Goal: Task Accomplishment & Management: Manage account settings

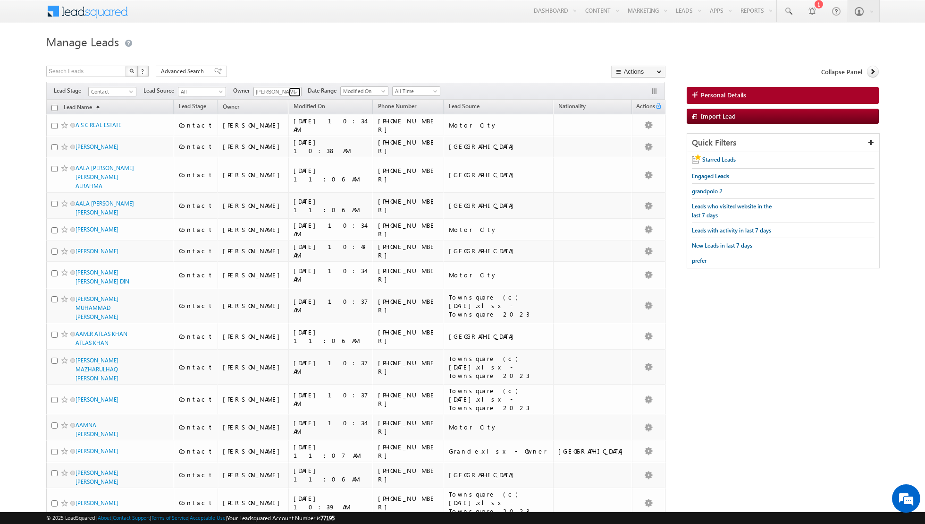
click at [292, 90] on span at bounding box center [296, 92] width 8 height 8
click at [288, 141] on span "[PERSON_NAME][EMAIL_ADDRESS][PERSON_NAME][DOMAIN_NAME]" at bounding box center [299, 141] width 85 height 7
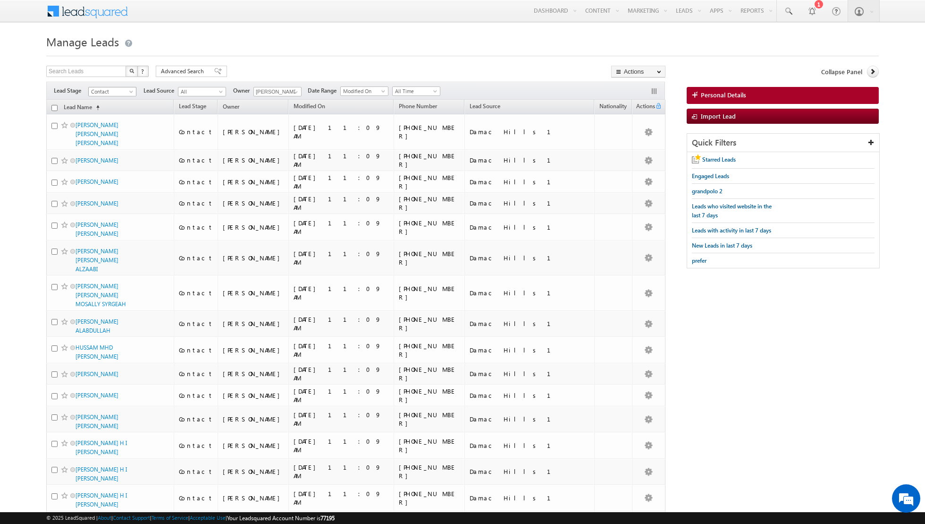
click at [130, 92] on span at bounding box center [132, 94] width 8 height 8
click at [118, 117] on link "Prospect" at bounding box center [113, 119] width 48 height 8
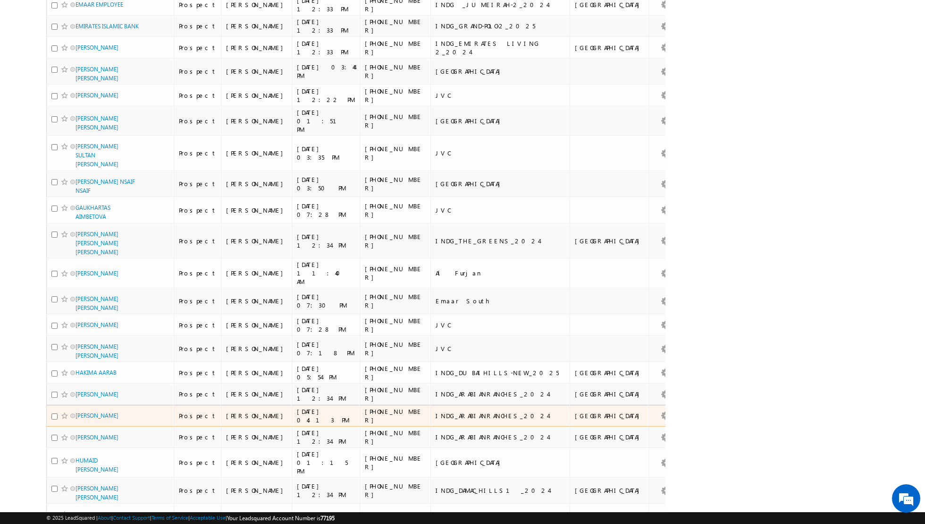
scroll to position [0, 0]
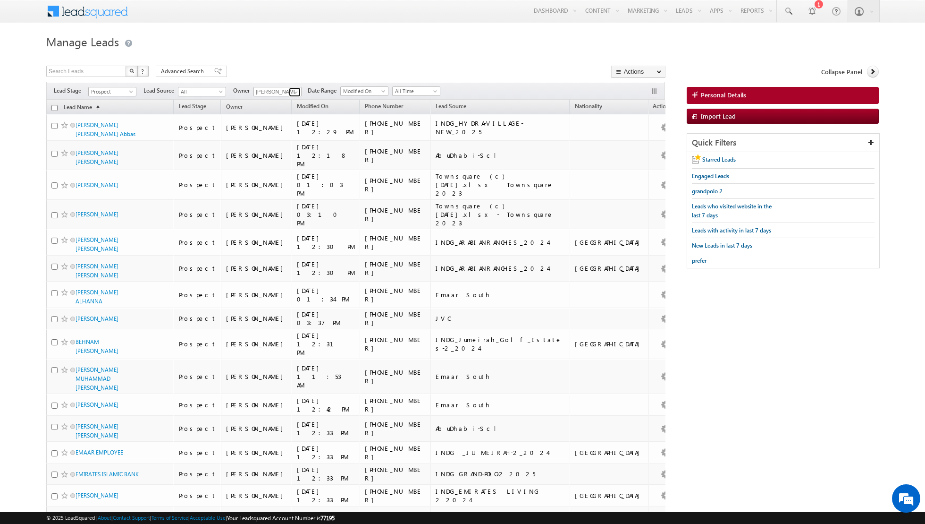
click at [292, 93] on span at bounding box center [296, 92] width 8 height 8
click at [288, 164] on link "[PERSON_NAME] [PERSON_NAME][EMAIL_ADDRESS][PERSON_NAME][DOMAIN_NAME]" at bounding box center [301, 171] width 94 height 18
type input "Shaurya Purohit"
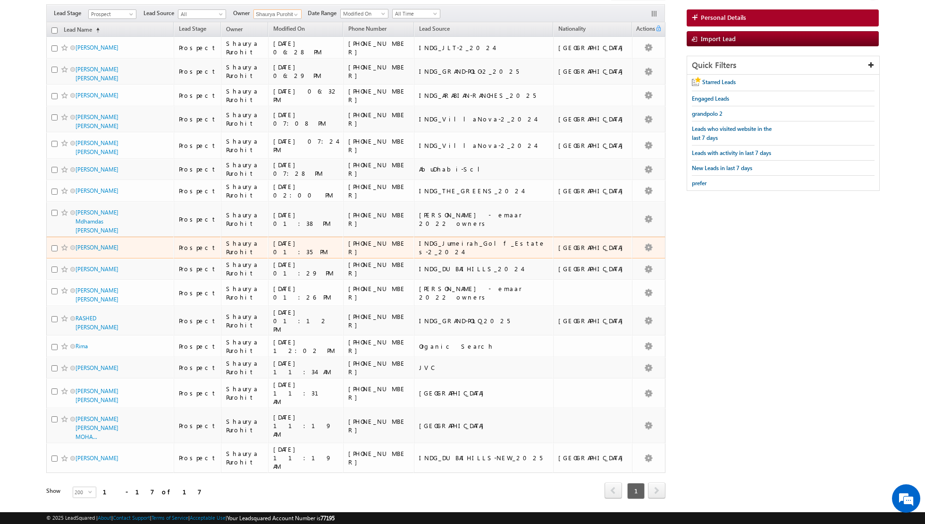
scroll to position [0, 0]
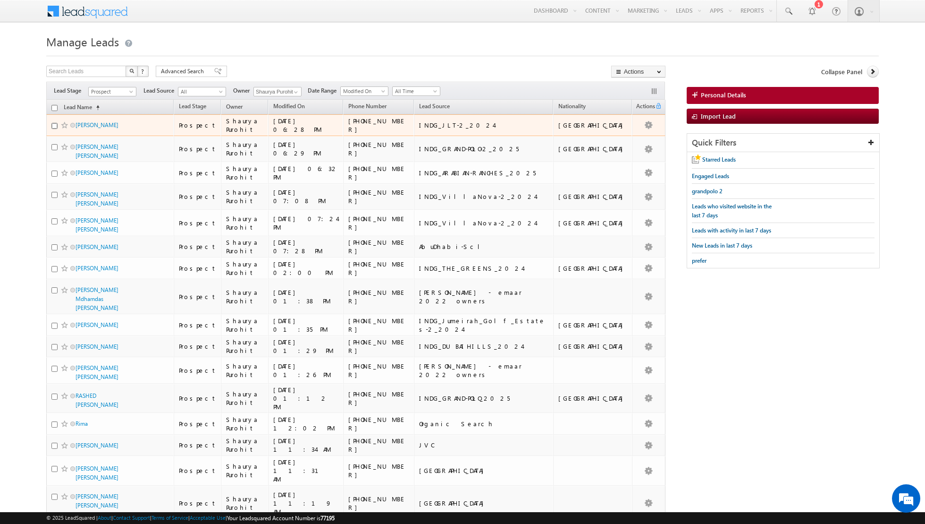
click at [53, 126] on input "checkbox" at bounding box center [54, 126] width 6 height 6
checkbox input "true"
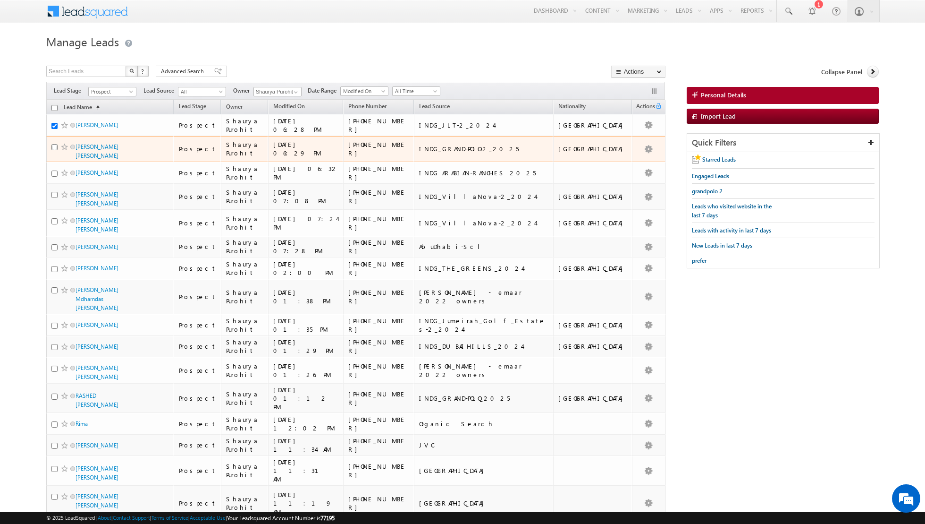
click at [53, 144] on input "checkbox" at bounding box center [54, 147] width 6 height 6
checkbox input "true"
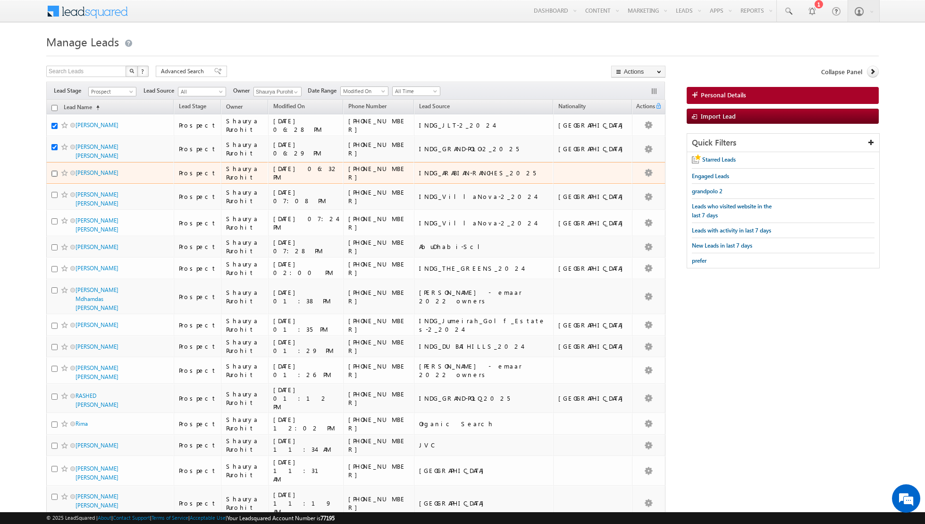
click at [53, 171] on input "checkbox" at bounding box center [54, 173] width 6 height 6
checkbox input "true"
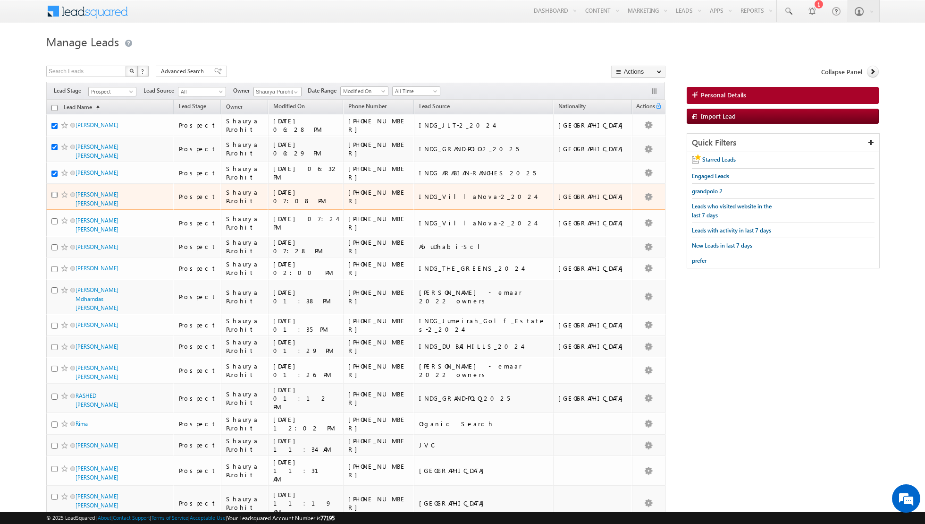
click at [54, 192] on input "checkbox" at bounding box center [54, 195] width 6 height 6
checkbox input "true"
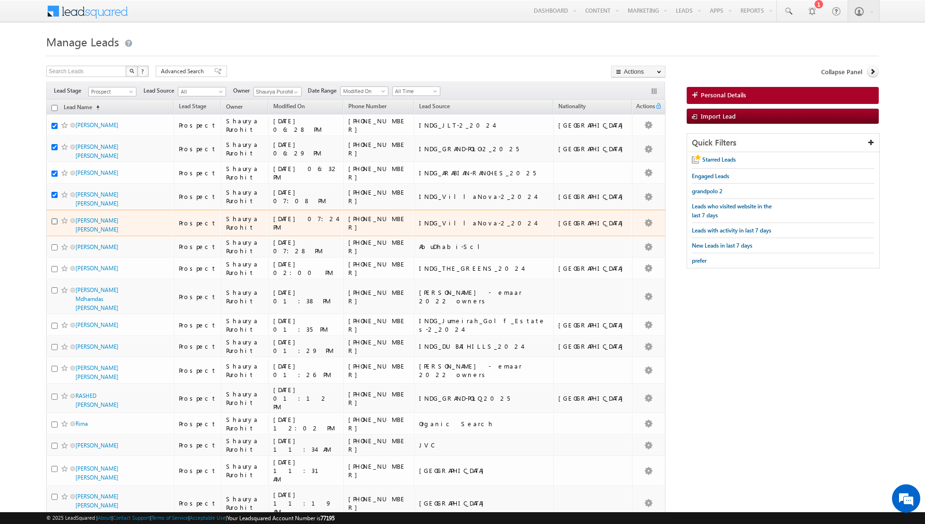
click at [53, 223] on input "checkbox" at bounding box center [54, 221] width 6 height 6
checkbox input "true"
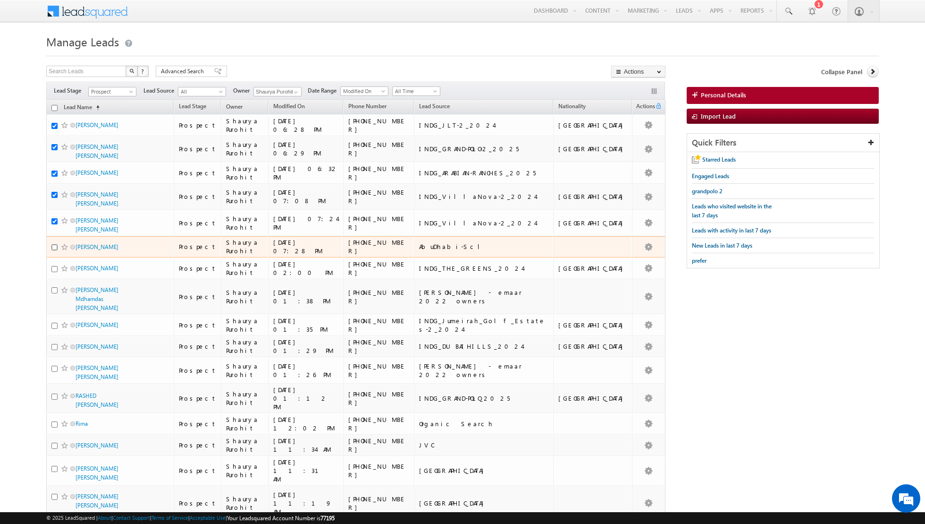
click at [53, 250] on input "checkbox" at bounding box center [54, 247] width 6 height 6
checkbox input "true"
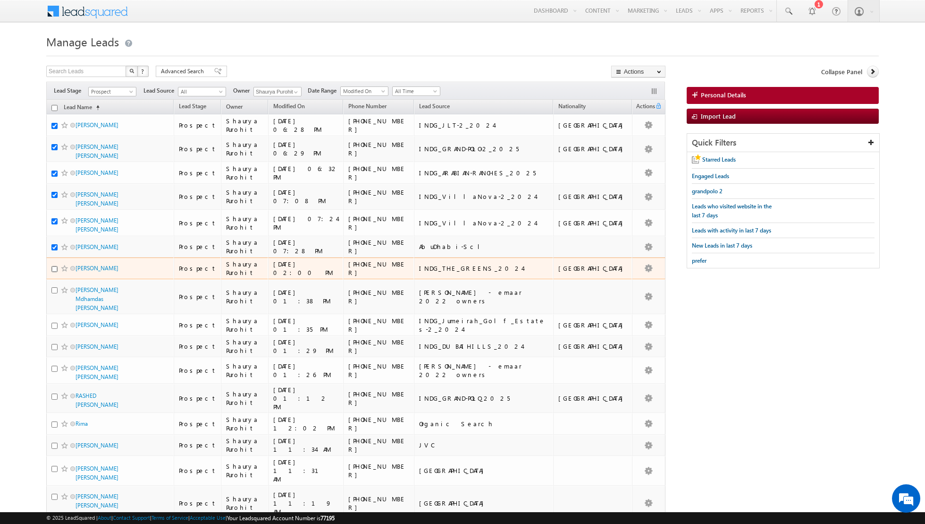
click at [54, 272] on input "checkbox" at bounding box center [54, 269] width 6 height 6
checkbox input "true"
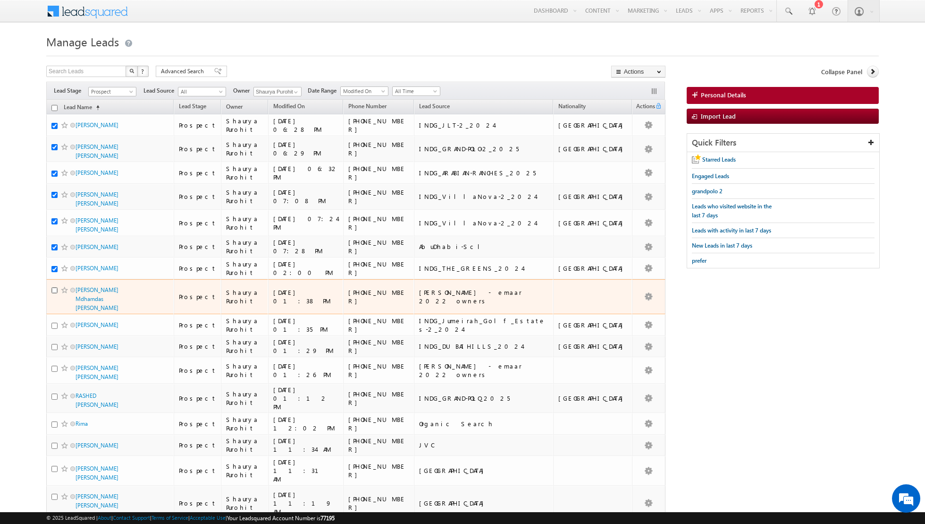
click at [53, 293] on input "checkbox" at bounding box center [54, 290] width 6 height 6
checkbox input "true"
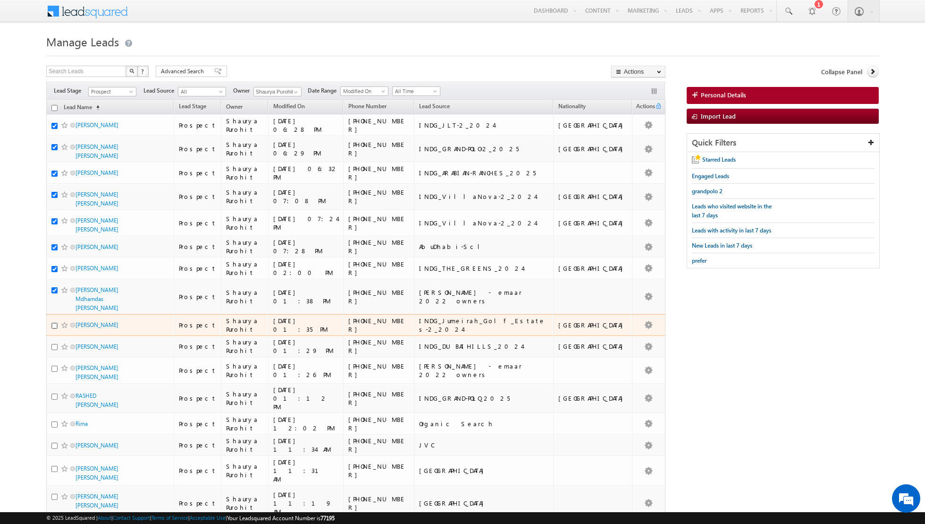
click at [55, 325] on input "checkbox" at bounding box center [54, 325] width 6 height 6
checkbox input "true"
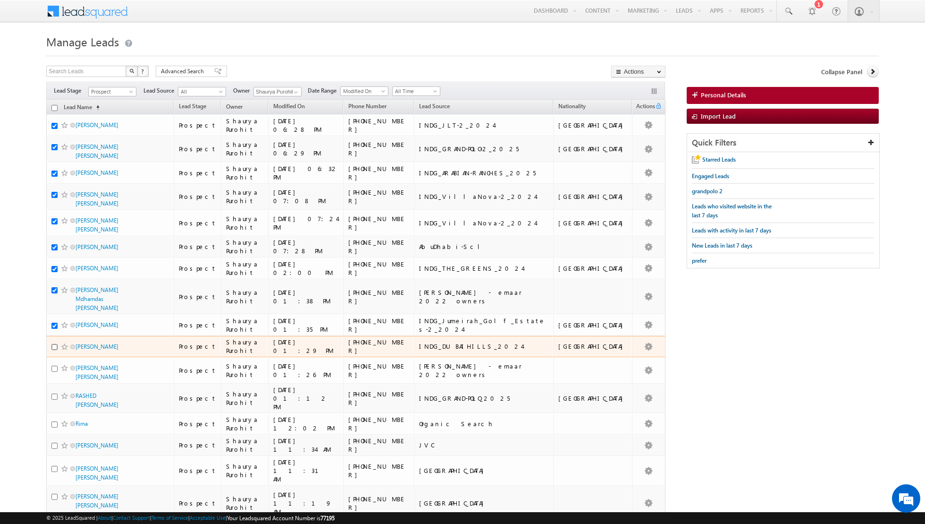
click at [55, 347] on input "checkbox" at bounding box center [54, 347] width 6 height 6
checkbox input "true"
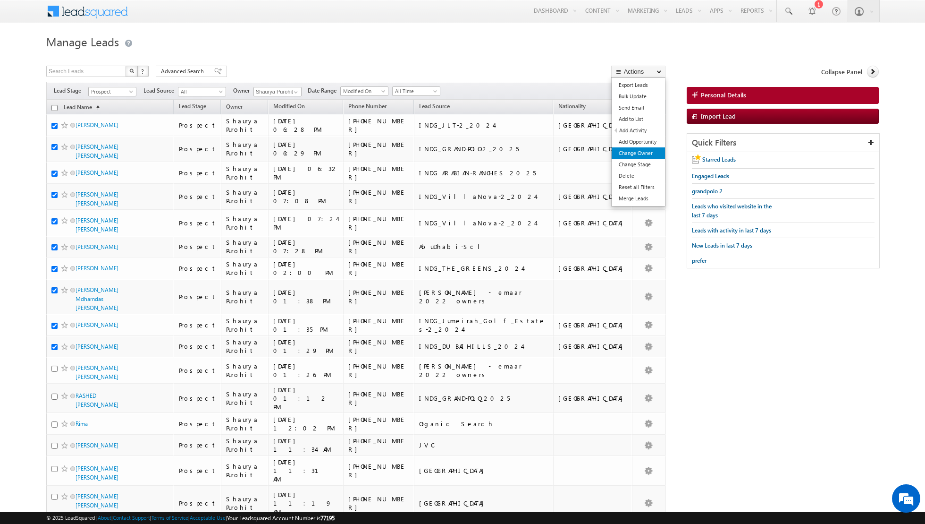
click at [632, 151] on link "Change Owner" at bounding box center [638, 152] width 53 height 11
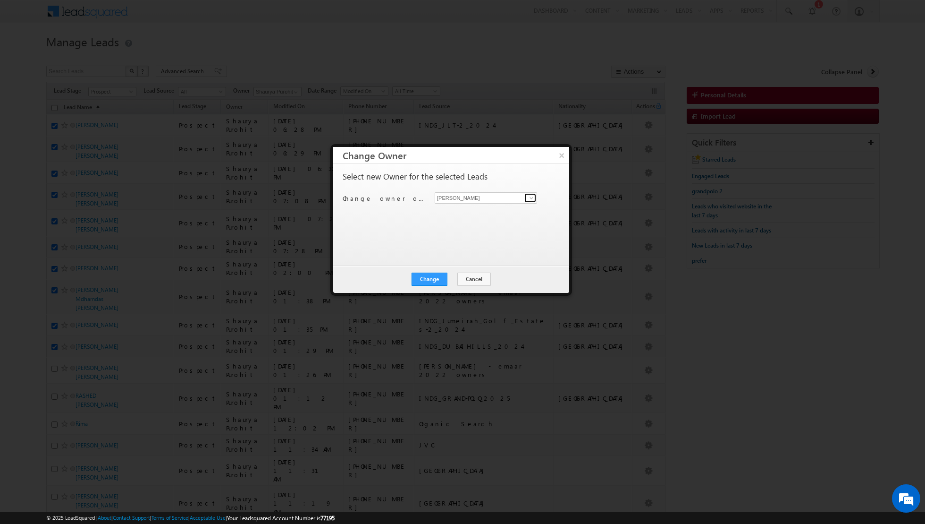
click at [533, 199] on span at bounding box center [532, 198] width 8 height 8
click at [469, 239] on link "[PERSON_NAME] [PERSON_NAME][EMAIL_ADDRESS][DOMAIN_NAME]" at bounding box center [486, 246] width 102 height 18
type input "[PERSON_NAME]"
click at [429, 277] on button "Change" at bounding box center [430, 278] width 36 height 13
click at [446, 279] on button "Close" at bounding box center [453, 278] width 30 height 13
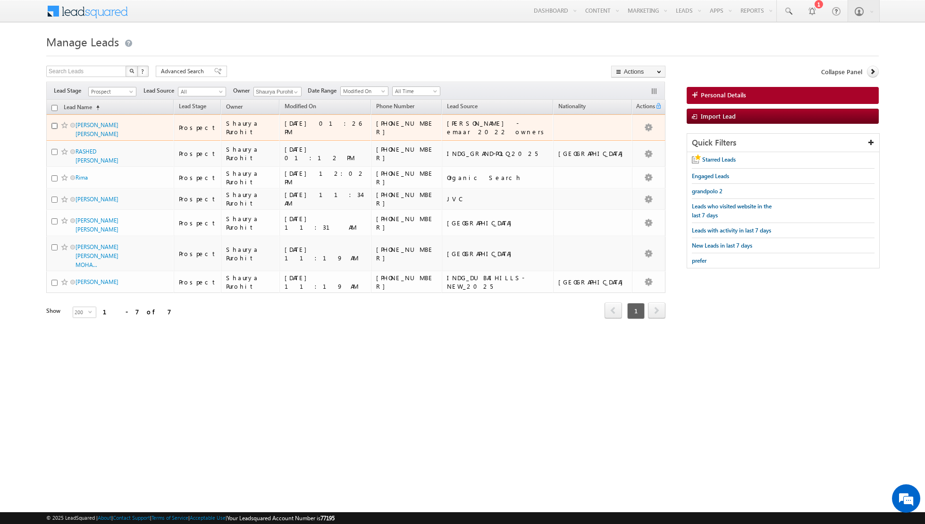
click at [52, 123] on input "checkbox" at bounding box center [54, 126] width 6 height 6
checkbox input "true"
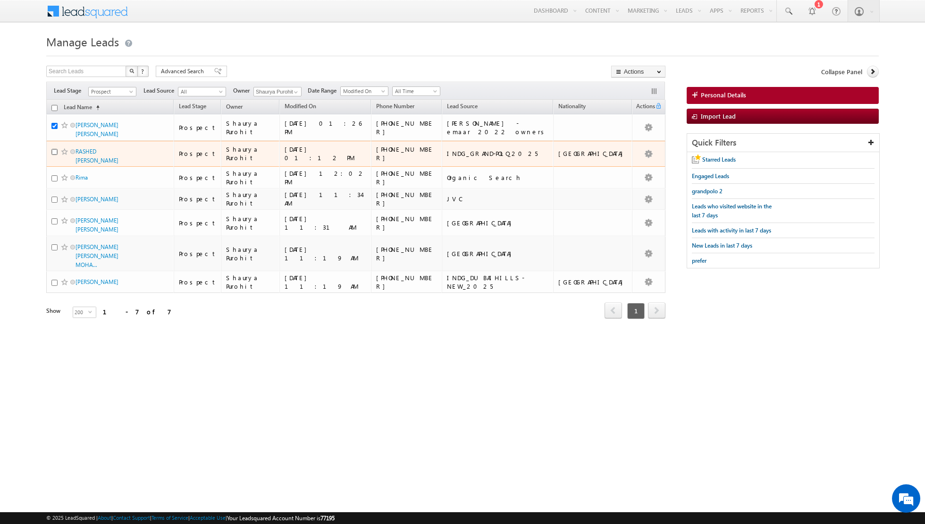
click at [54, 149] on input "checkbox" at bounding box center [54, 152] width 6 height 6
checkbox input "true"
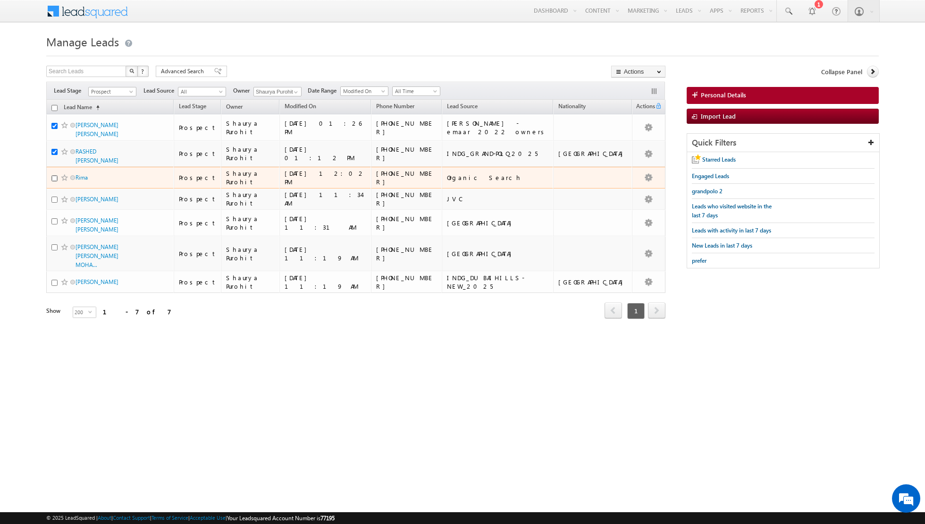
click at [52, 175] on input "checkbox" at bounding box center [54, 178] width 6 height 6
checkbox input "true"
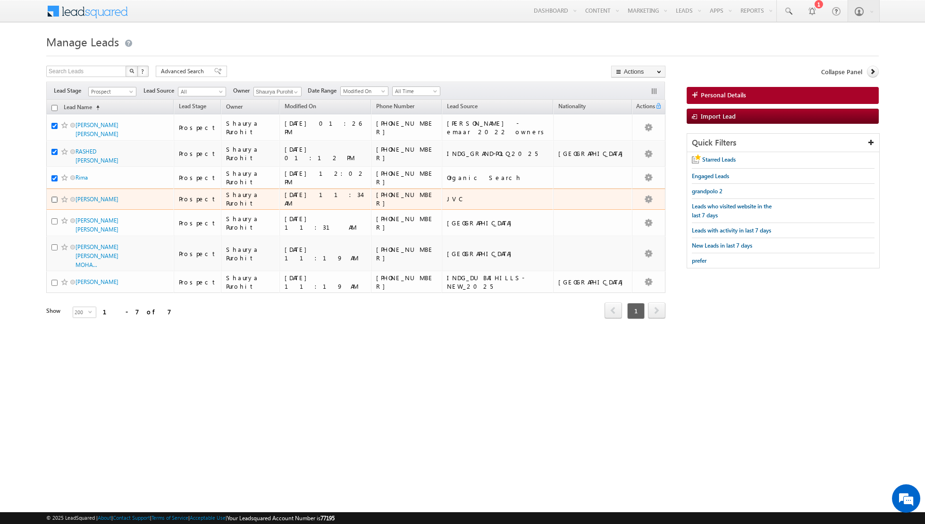
click at [53, 196] on input "checkbox" at bounding box center [54, 199] width 6 height 6
checkbox input "true"
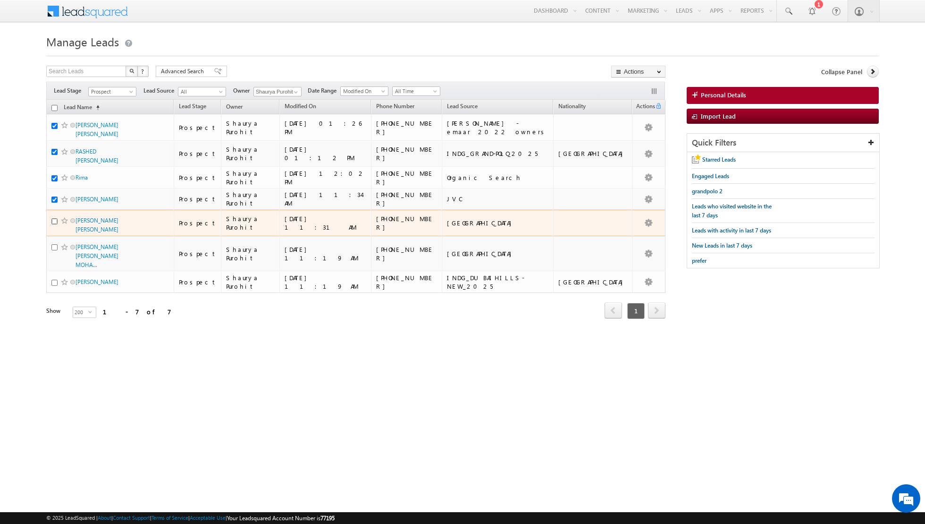
click at [51, 218] on input "checkbox" at bounding box center [54, 221] width 6 height 6
checkbox input "true"
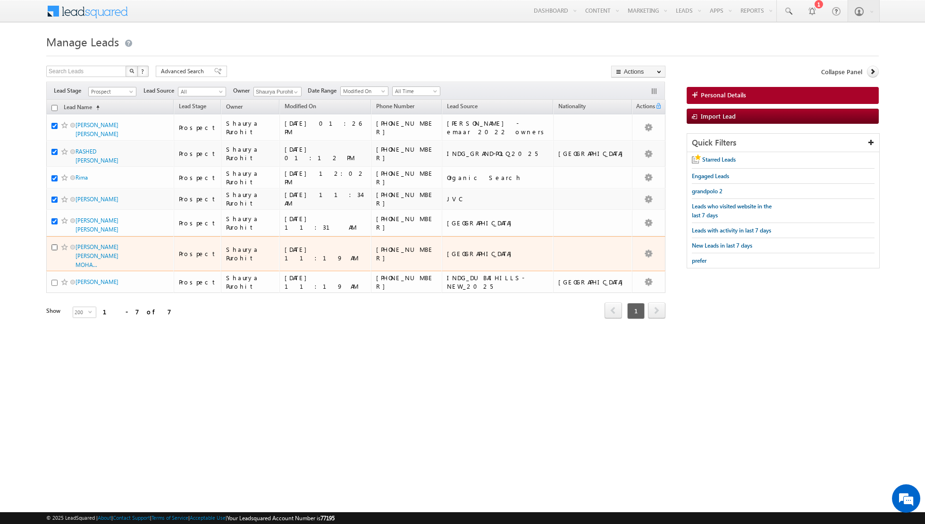
click at [54, 244] on input "checkbox" at bounding box center [54, 247] width 6 height 6
checkbox input "true"
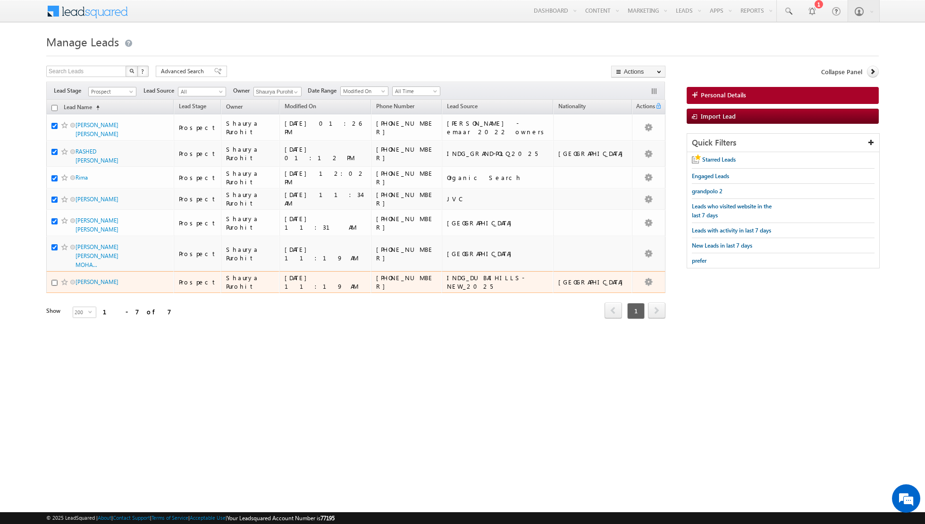
click at [53, 279] on input "checkbox" at bounding box center [54, 282] width 6 height 6
checkbox input "true"
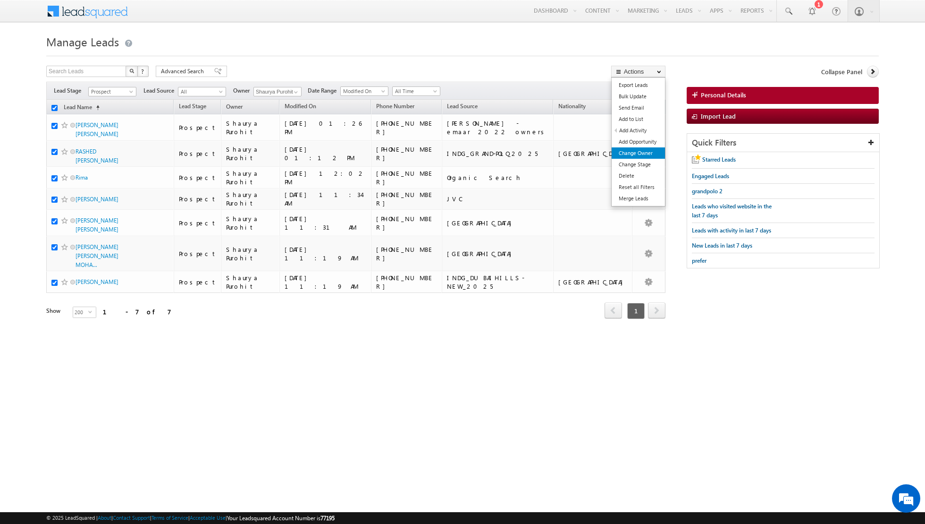
click at [629, 150] on link "Change Owner" at bounding box center [638, 152] width 53 height 11
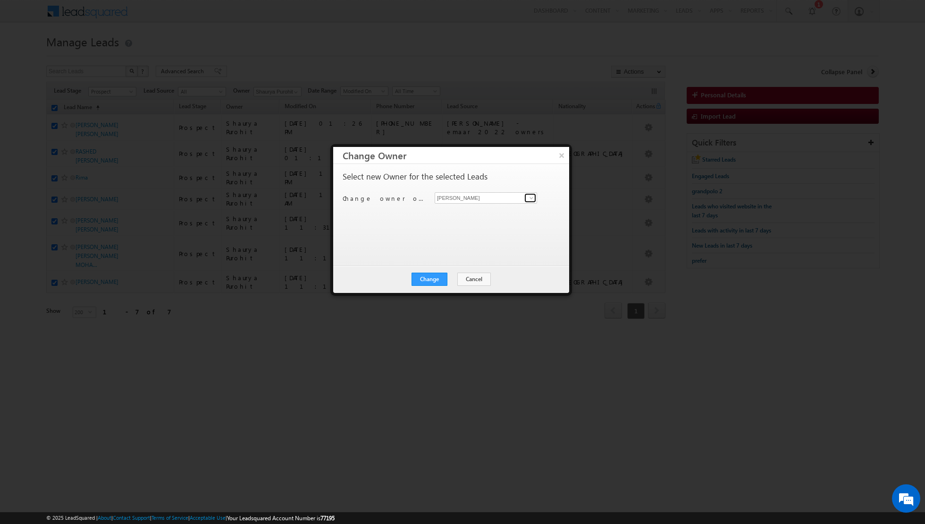
click at [528, 196] on span at bounding box center [532, 198] width 8 height 8
click at [474, 217] on span "[PERSON_NAME][EMAIL_ADDRESS][DOMAIN_NAME]" at bounding box center [481, 215] width 85 height 7
type input "[PERSON_NAME]"
click at [425, 274] on button "Change" at bounding box center [430, 278] width 36 height 13
click at [455, 276] on button "Close" at bounding box center [453, 278] width 30 height 13
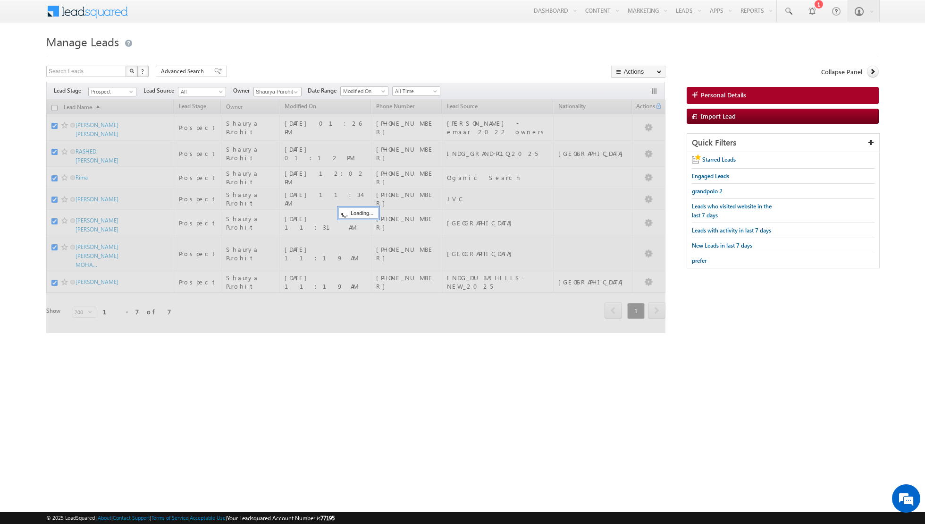
checkbox input "false"
